Goal: Answer question/provide support: Share knowledge or assist other users

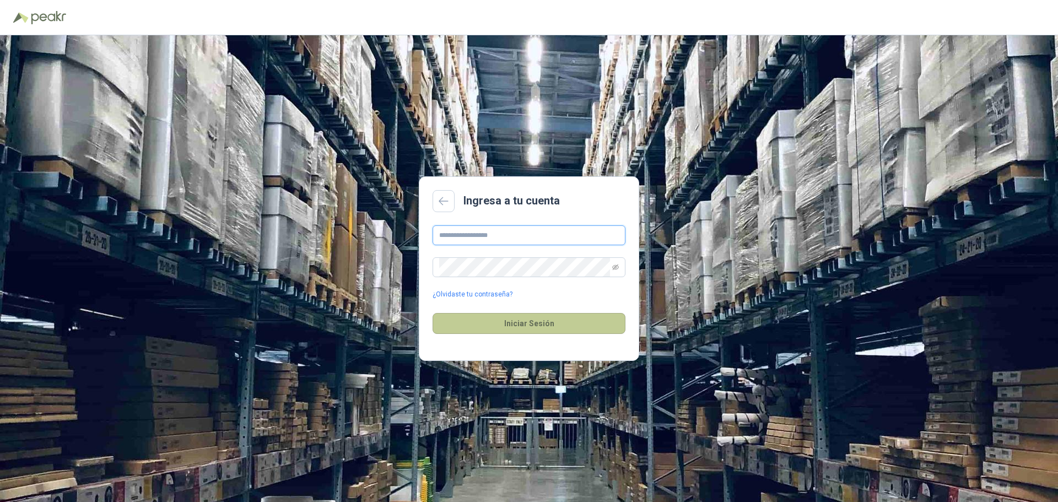
type input "**********"
click at [515, 314] on button "Iniciar Sesión" at bounding box center [528, 323] width 193 height 21
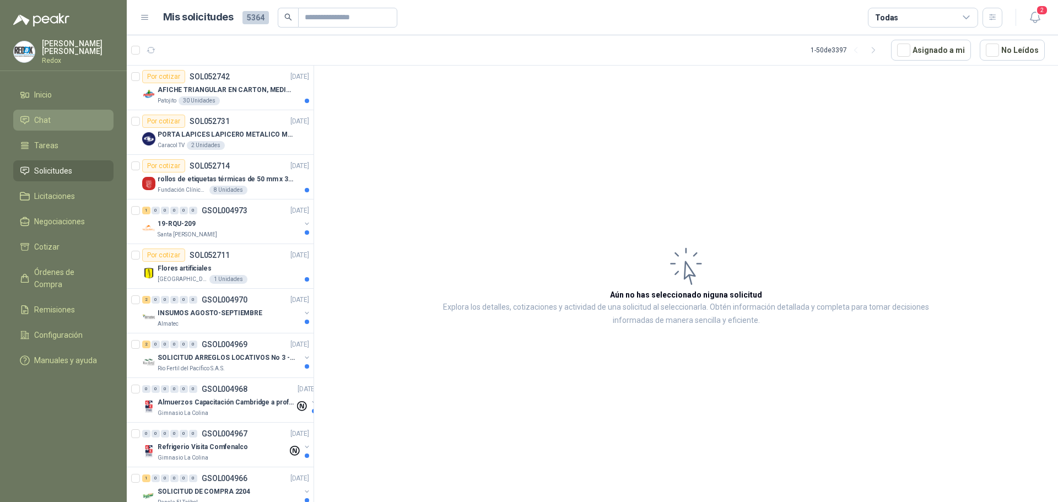
click at [55, 110] on link "Chat" at bounding box center [63, 120] width 100 height 21
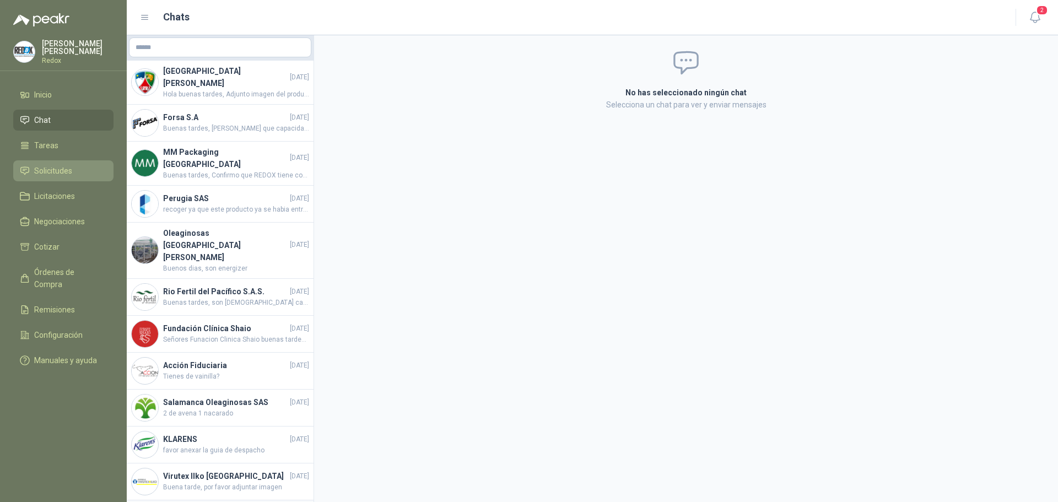
click at [65, 165] on span "Solicitudes" at bounding box center [53, 171] width 38 height 12
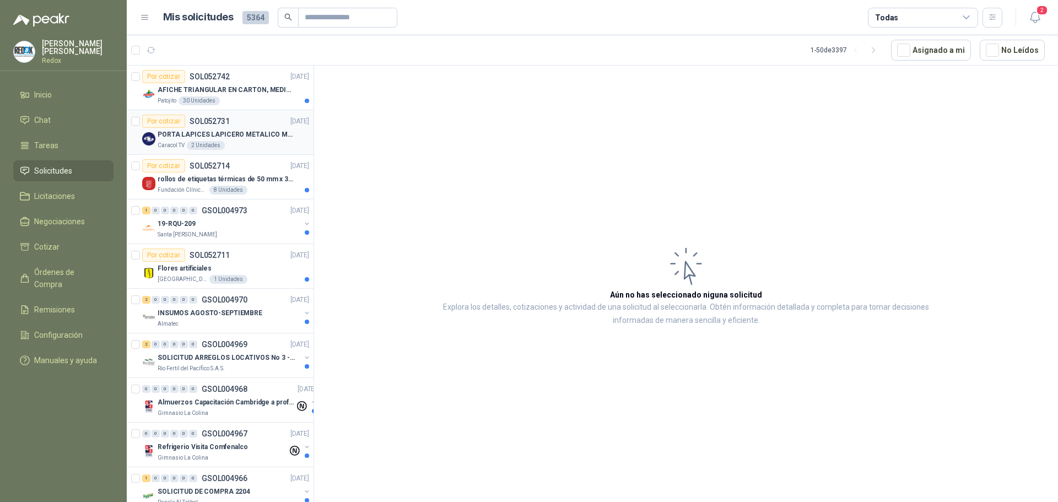
click at [248, 136] on p "PORTA LAPICES LAPICERO METALICO MALLA. IGUALES A LOS DEL LIK ADJUNTO" at bounding box center [226, 134] width 137 height 10
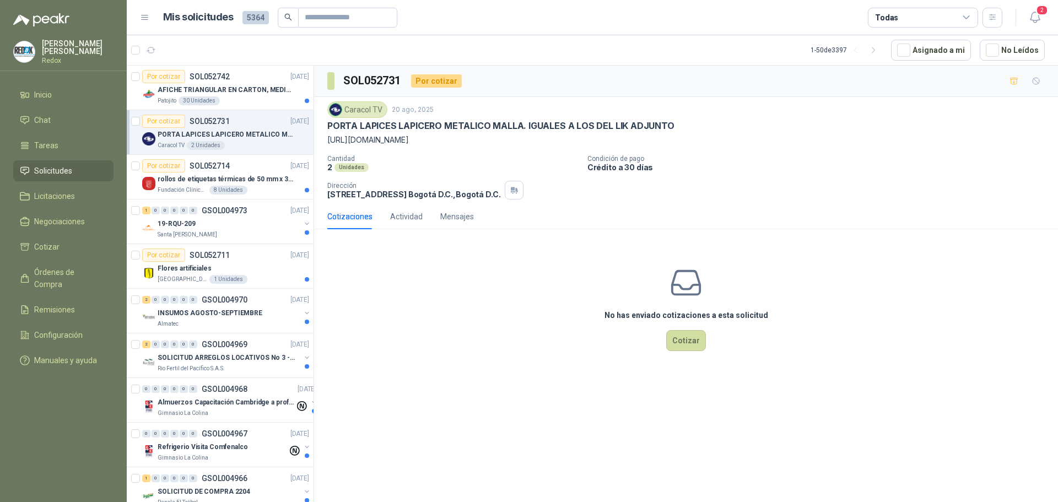
drag, startPoint x: 251, startPoint y: 132, endPoint x: 485, endPoint y: 333, distance: 308.3
click at [485, 333] on div "No has enviado cotizaciones a esta solicitud Cotizar" at bounding box center [686, 308] width 744 height 140
click at [222, 129] on p "PORTA LAPICES LAPICERO METALICO MALLA. IGUALES A LOS DEL LIK ADJUNTO" at bounding box center [226, 134] width 137 height 10
click at [990, 42] on button "No Leídos" at bounding box center [1011, 50] width 65 height 21
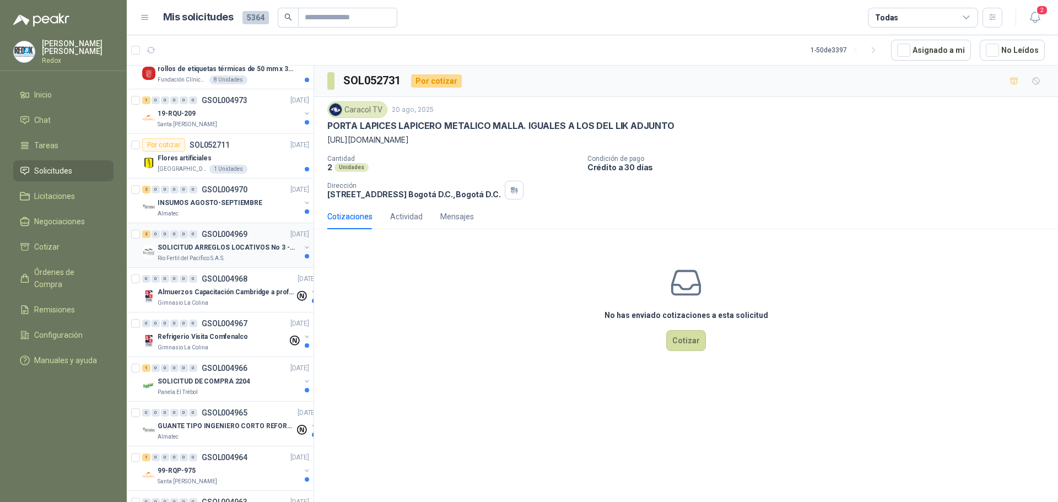
scroll to position [165, 0]
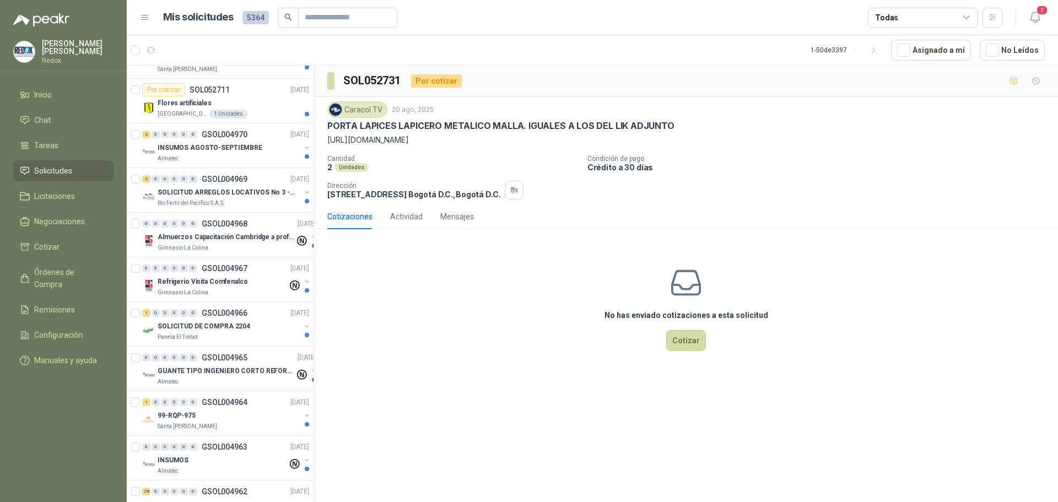
click at [50, 57] on p "Redox" at bounding box center [78, 60] width 72 height 7
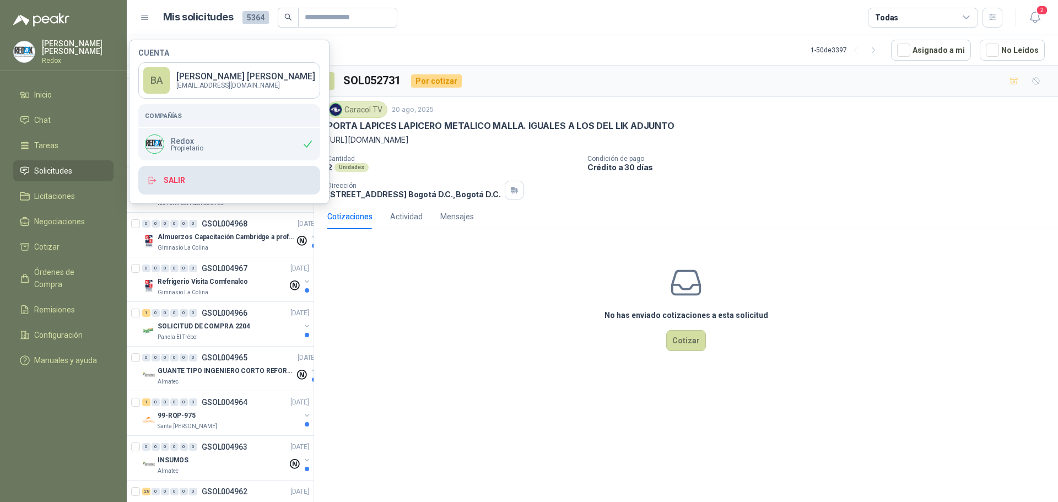
click at [176, 176] on button "Salir" at bounding box center [229, 180] width 182 height 29
